Goal: Task Accomplishment & Management: Complete application form

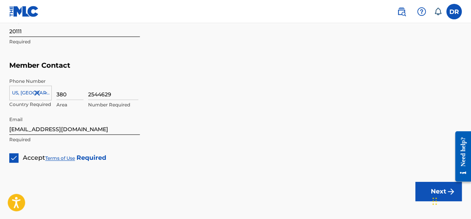
scroll to position [535, 0]
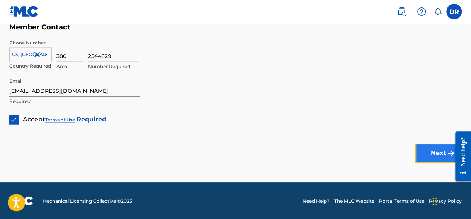
click at [429, 151] on button "Next" at bounding box center [438, 152] width 46 height 19
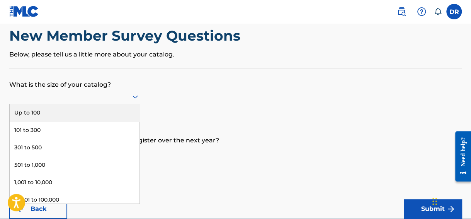
click at [126, 104] on div "9 results available. Use Up and Down to choose options, press Enter to select t…" at bounding box center [74, 96] width 131 height 15
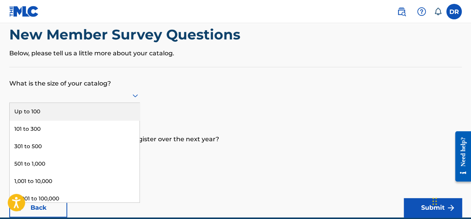
click at [126, 109] on div "Up to 100" at bounding box center [75, 111] width 130 height 17
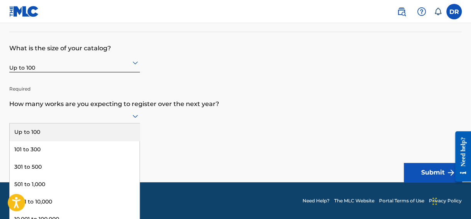
scroll to position [72, 0]
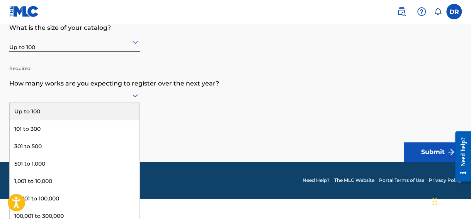
click at [124, 103] on div "9 results available. Use Up and Down to choose options, press Enter to select t…" at bounding box center [74, 95] width 131 height 15
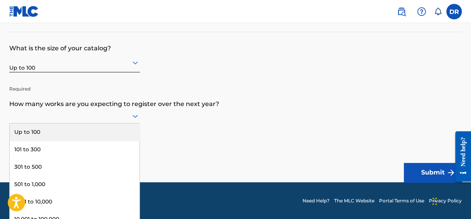
click at [170, 100] on form "What is the size of your catalog? Up to 100 Required How many works are you exp…" at bounding box center [235, 107] width 452 height 150
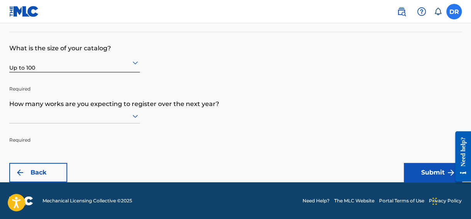
click at [451, 10] on label at bounding box center [453, 11] width 15 height 15
click at [454, 12] on input "[PERSON_NAME] [PERSON_NAME] [EMAIL_ADDRESS][DOMAIN_NAME] Notification Preferenc…" at bounding box center [454, 12] width 0 height 0
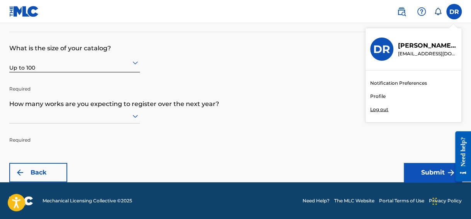
click at [386, 92] on div "Notification Preferences Profile Log out" at bounding box center [413, 96] width 96 height 52
click at [454, 12] on input "[PERSON_NAME] [PERSON_NAME] [EMAIL_ADDRESS][DOMAIN_NAME] Notification Preferenc…" at bounding box center [454, 12] width 0 height 0
click at [380, 95] on link "Profile" at bounding box center [377, 96] width 15 height 7
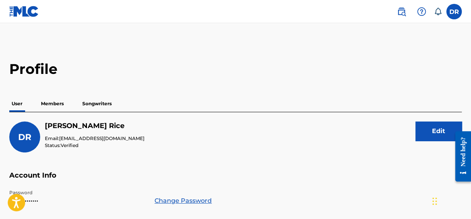
click at [59, 103] on p "Members" at bounding box center [52, 103] width 27 height 16
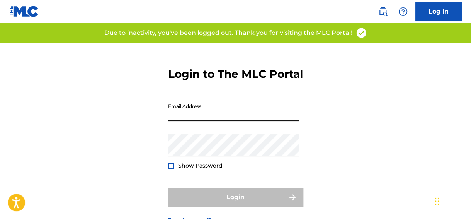
click at [186, 121] on input "Email Address" at bounding box center [233, 110] width 131 height 22
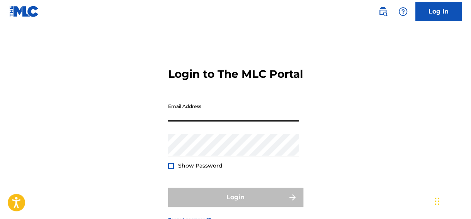
type input "[EMAIL_ADDRESS][DOMAIN_NAME]"
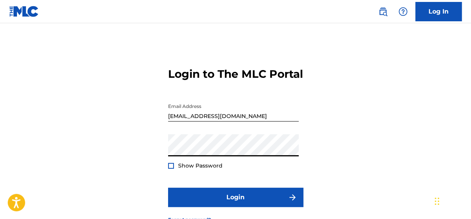
click at [168, 187] on button "Login" at bounding box center [235, 196] width 135 height 19
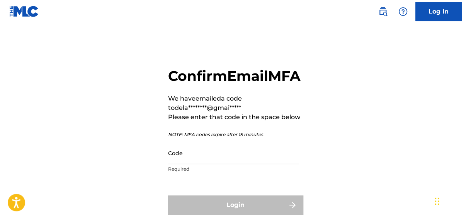
scroll to position [1, 0]
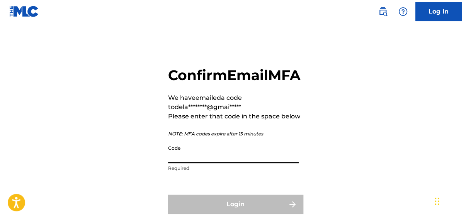
click at [197, 163] on input "Code" at bounding box center [233, 152] width 131 height 22
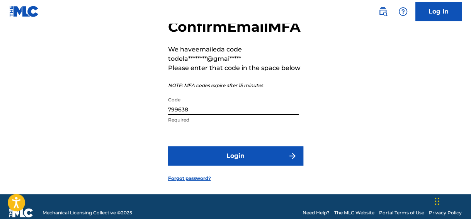
scroll to position [49, 0]
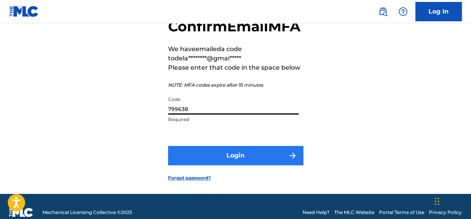
type input "799638"
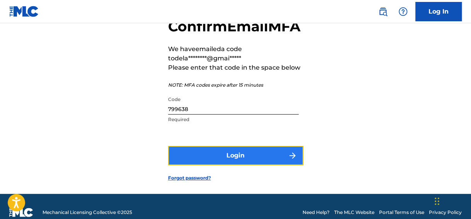
click at [197, 165] on button "Login" at bounding box center [235, 155] width 135 height 19
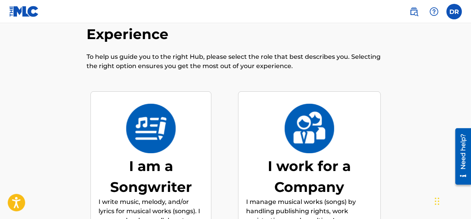
click at [186, 132] on div "I am a Songwriter I write music, melody, and/or lyrics for musical works (songs…" at bounding box center [150, 188] width 105 height 158
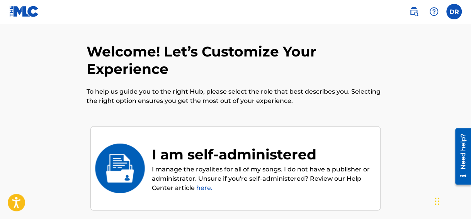
click at [185, 137] on div "I am self-administered I manage the royalites for all of my songs. I do not hav…" at bounding box center [235, 168] width 290 height 85
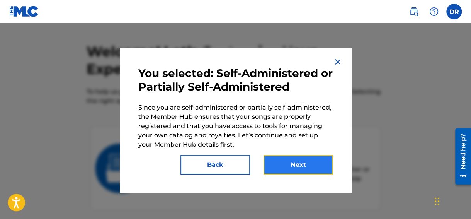
click at [316, 158] on button "Next" at bounding box center [298, 164] width 70 height 19
